Goal: Transaction & Acquisition: Purchase product/service

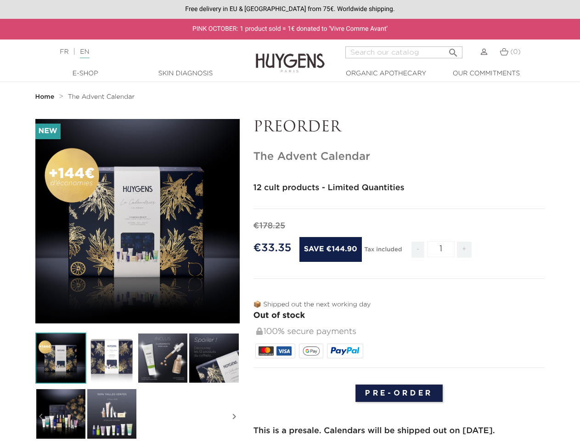
click at [290, 221] on div "€178.25" at bounding box center [400, 226] width 292 height 12
click at [404, 52] on input "Search" at bounding box center [403, 52] width 117 height 12
click at [61, 358] on img at bounding box center [60, 358] width 51 height 51
click at [112, 358] on img at bounding box center [111, 358] width 51 height 51
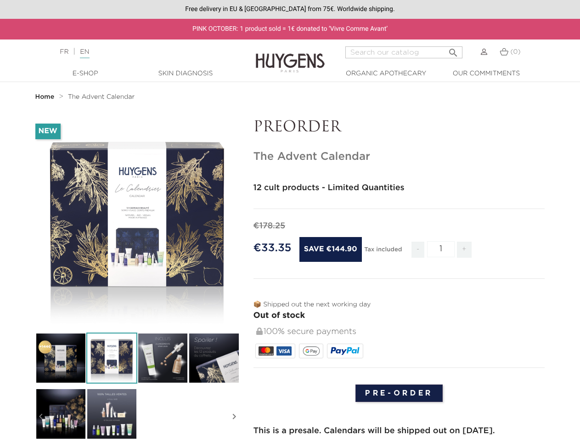
click at [163, 358] on div "-€144.90 New   " at bounding box center [290, 440] width 524 height 643
click at [214, 358] on div "-€144.90 New   " at bounding box center [290, 440] width 524 height 643
click at [61, 413] on div "-€144.90 New   " at bounding box center [290, 440] width 524 height 643
click at [112, 413] on div "-€144.90 New   " at bounding box center [290, 440] width 524 height 643
click at [41, 417] on div "-€144.90 New   " at bounding box center [290, 440] width 524 height 643
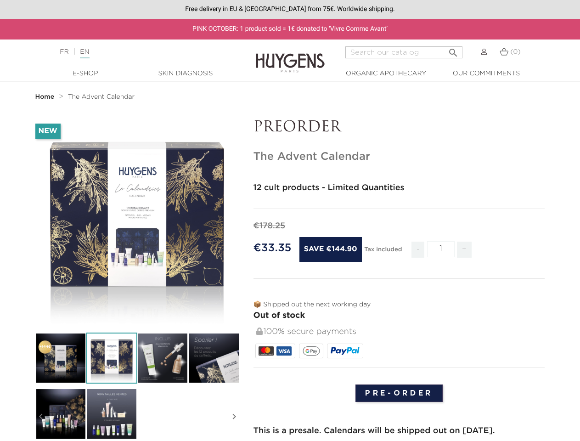
click at [234, 417] on div "-€144.90 New   " at bounding box center [290, 440] width 524 height 643
